Goal: Transaction & Acquisition: Purchase product/service

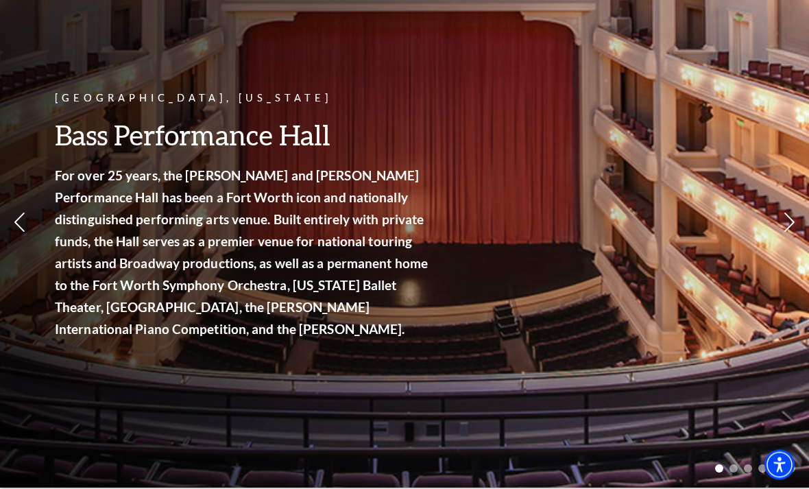
scroll to position [117, 0]
click at [510, 62] on img at bounding box center [497, 52] width 174 height 93
click at [0, 0] on icon "Learn More Life of Pi" at bounding box center [0, 0] width 0 height 0
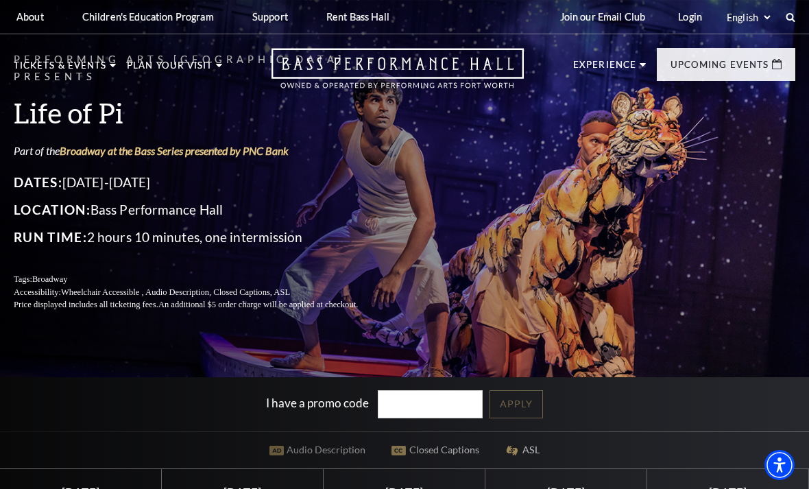
click at [485, 225] on div "Performing Arts Fort Worth Presents Life of Pi Part of the Broadway at the Bass…" at bounding box center [404, 182] width 809 height 288
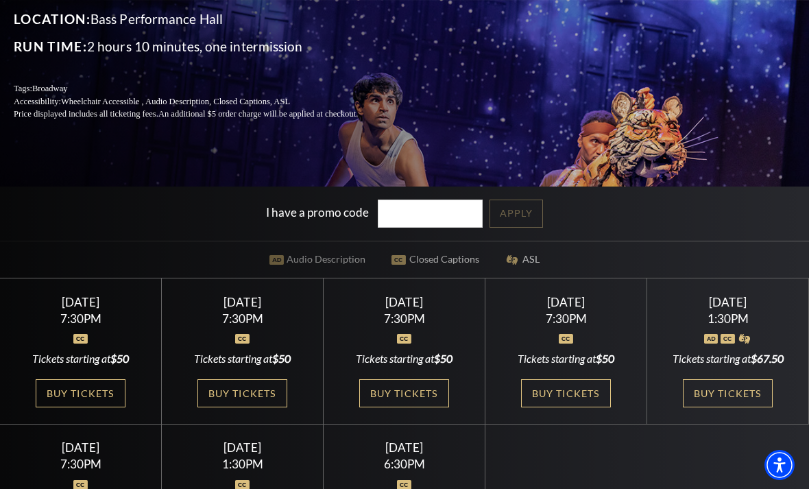
scroll to position [202, 0]
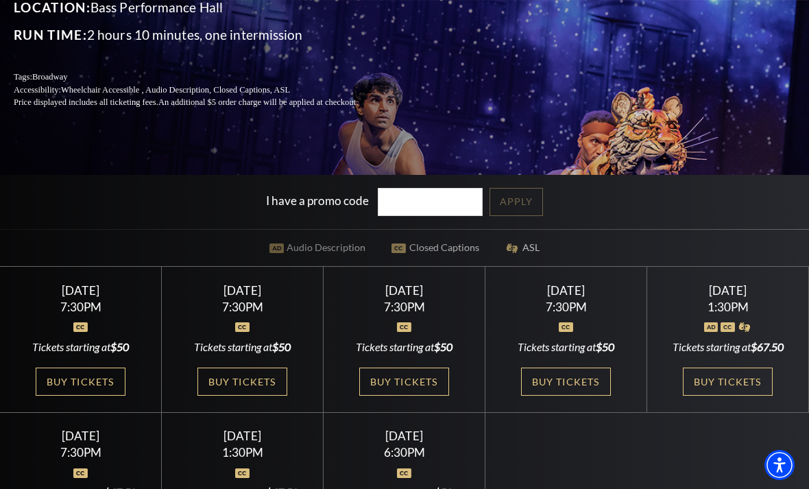
click at [72, 396] on link "Buy Tickets" at bounding box center [80, 382] width 89 height 28
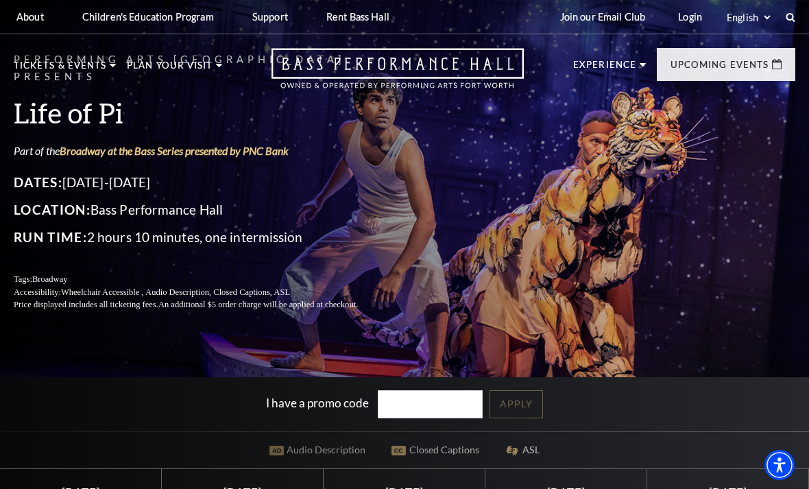
scroll to position [246, 0]
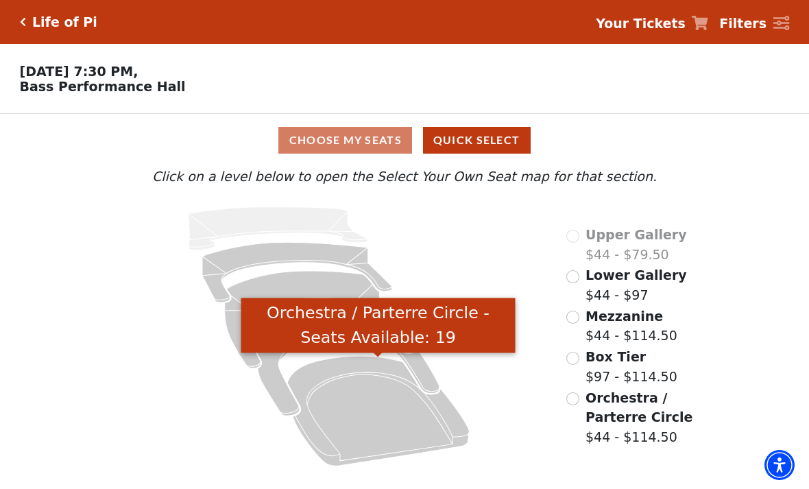
click at [381, 425] on icon "Orchestra / Parterre Circle - Seats Available: 19" at bounding box center [378, 412] width 182 height 110
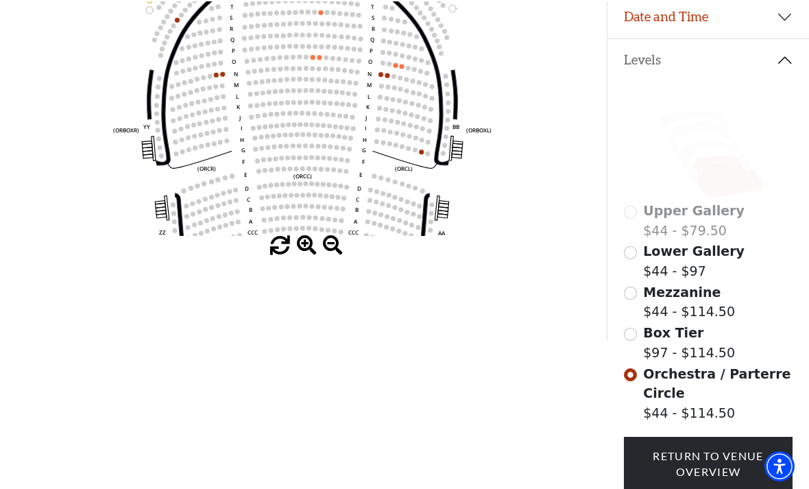
scroll to position [262, 0]
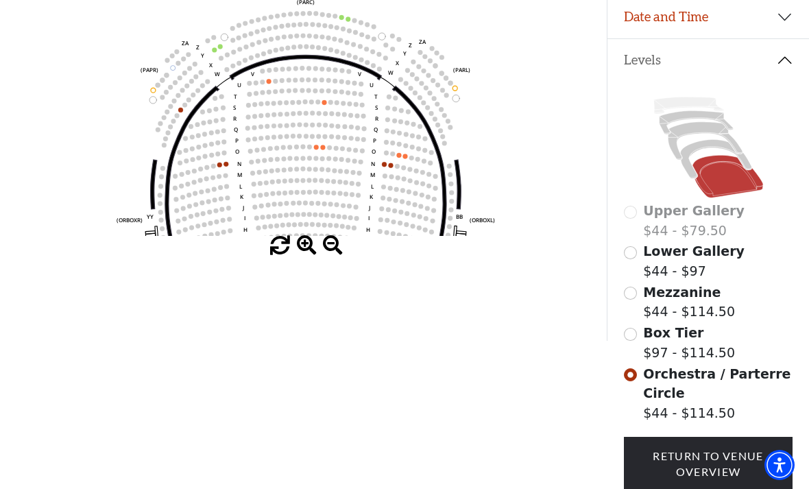
click at [311, 139] on circle at bounding box center [312, 136] width 5 height 5
click at [541, 341] on div "Choose My Seats Quick Select Current Level Orchestra / Parterre Circle Click on…" at bounding box center [303, 96] width 607 height 489
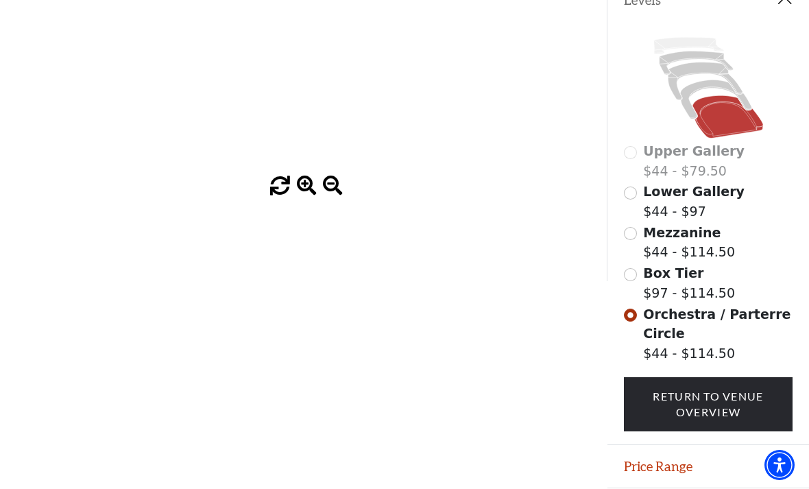
click at [786, 469] on button "Price Range" at bounding box center [709, 466] width 202 height 43
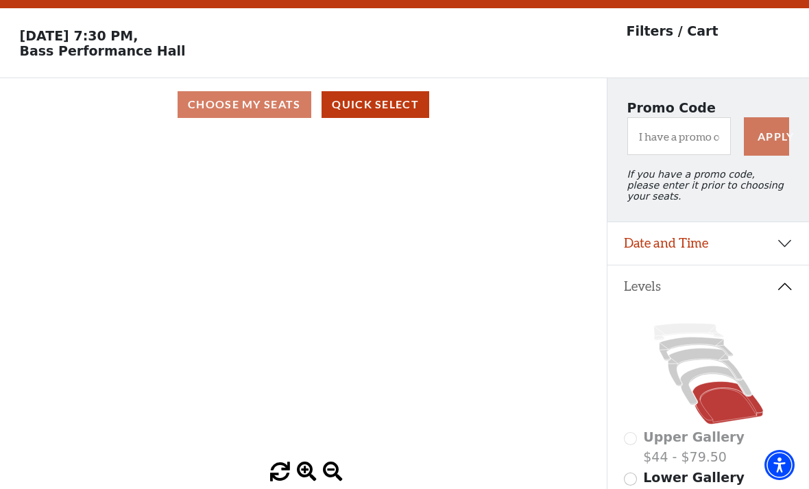
scroll to position [0, 0]
